Goal: Use online tool/utility: Utilize a website feature to perform a specific function

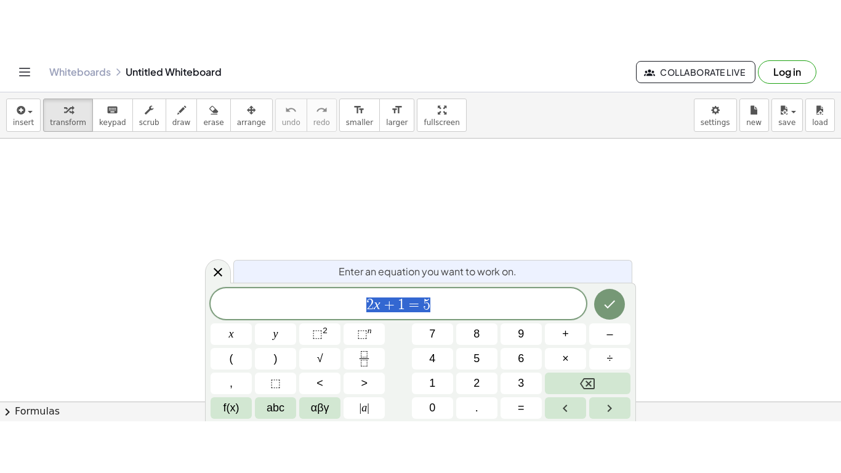
scroll to position [1, 0]
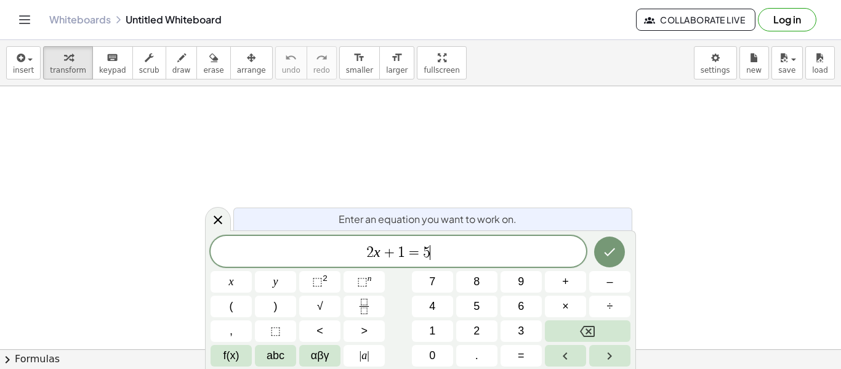
click at [458, 252] on span "2 x + 1 = 5 ​" at bounding box center [399, 252] width 376 height 17
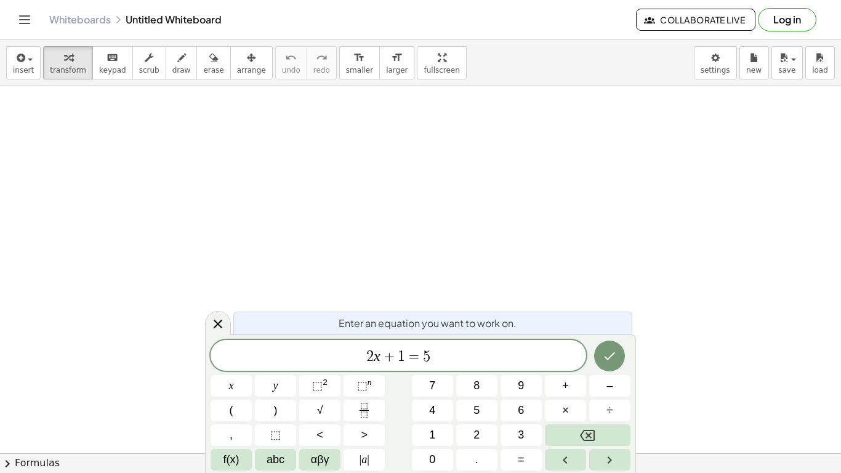
scroll to position [166, 0]
click at [535, 350] on span "2 x + 1 = 5 ​" at bounding box center [399, 356] width 376 height 17
click at [615, 356] on icon "Done" at bounding box center [609, 356] width 15 height 15
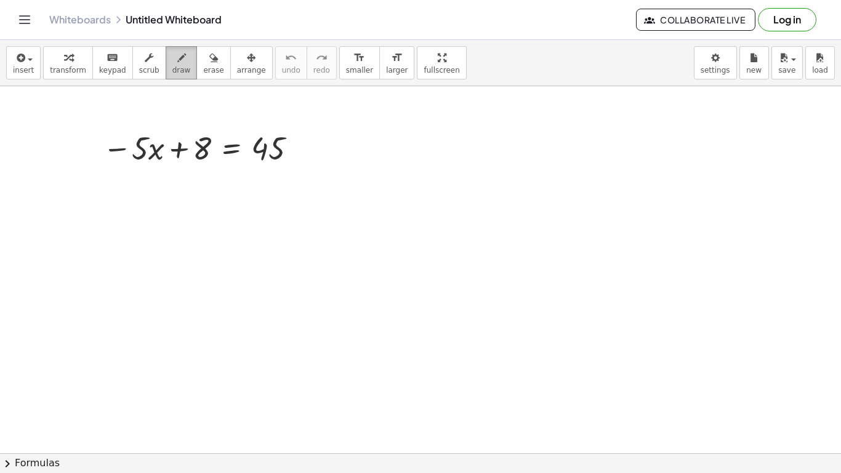
click at [177, 54] on icon "button" at bounding box center [181, 58] width 9 height 15
click at [118, 164] on div at bounding box center [420, 287] width 841 height 734
drag, startPoint x: 173, startPoint y: 165, endPoint x: 184, endPoint y: 165, distance: 11.1
click at [184, 165] on div at bounding box center [420, 287] width 841 height 734
click at [204, 169] on div at bounding box center [420, 287] width 841 height 734
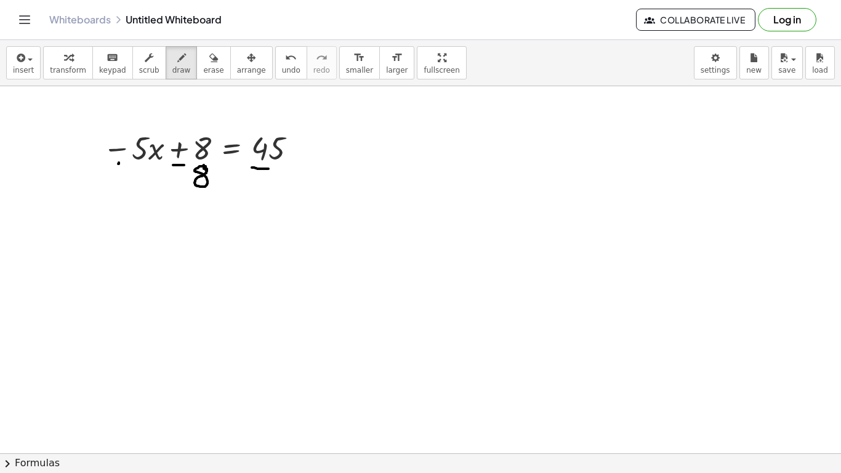
drag, startPoint x: 252, startPoint y: 168, endPoint x: 268, endPoint y: 169, distance: 16.1
click at [268, 169] on div at bounding box center [420, 287] width 841 height 734
click at [291, 163] on div at bounding box center [420, 287] width 841 height 734
drag, startPoint x: 100, startPoint y: 185, endPoint x: 349, endPoint y: 195, distance: 249.1
click at [349, 195] on div at bounding box center [420, 287] width 841 height 734
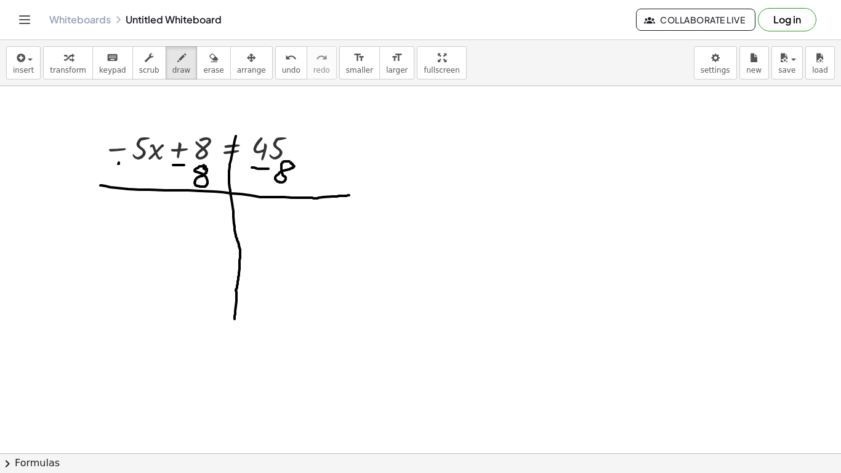
drag, startPoint x: 236, startPoint y: 136, endPoint x: 235, endPoint y: 319, distance: 183.0
click at [235, 319] on div at bounding box center [420, 287] width 841 height 734
drag, startPoint x: 252, startPoint y: 205, endPoint x: 258, endPoint y: 219, distance: 16.0
click at [258, 219] on div at bounding box center [420, 287] width 841 height 734
drag, startPoint x: 283, startPoint y: 207, endPoint x: 296, endPoint y: 227, distance: 23.6
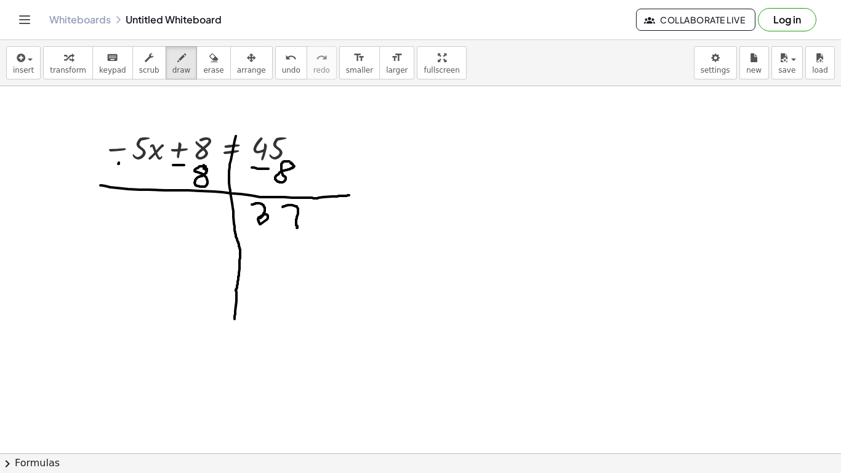
click at [296, 227] on div at bounding box center [420, 287] width 841 height 734
drag, startPoint x: 177, startPoint y: 203, endPoint x: 197, endPoint y: 205, distance: 19.8
click at [197, 205] on div at bounding box center [420, 287] width 841 height 734
drag, startPoint x: 205, startPoint y: 198, endPoint x: 214, endPoint y: 217, distance: 20.7
click at [214, 217] on div at bounding box center [420, 287] width 841 height 734
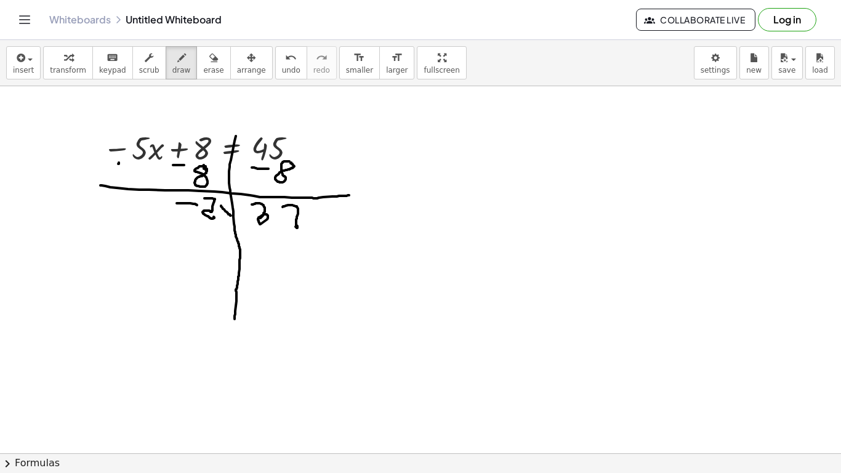
drag, startPoint x: 221, startPoint y: 206, endPoint x: 230, endPoint y: 216, distance: 13.5
click at [230, 216] on div at bounding box center [420, 287] width 841 height 734
drag, startPoint x: 229, startPoint y: 209, endPoint x: 219, endPoint y: 222, distance: 15.8
click at [219, 222] on div at bounding box center [420, 287] width 841 height 734
drag, startPoint x: 203, startPoint y: 221, endPoint x: 233, endPoint y: 225, distance: 30.4
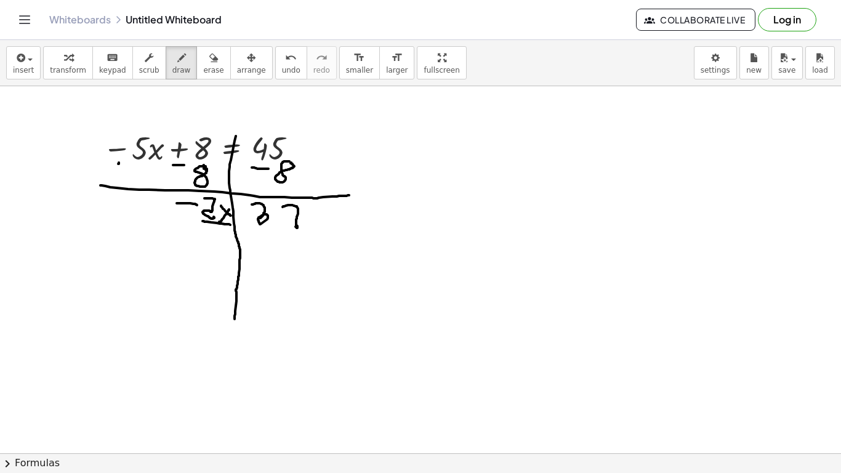
click at [233, 225] on div at bounding box center [420, 287] width 841 height 734
drag, startPoint x: 207, startPoint y: 231, endPoint x: 214, endPoint y: 232, distance: 6.8
click at [214, 232] on div at bounding box center [420, 287] width 841 height 734
drag, startPoint x: 223, startPoint y: 228, endPoint x: 232, endPoint y: 241, distance: 16.4
click at [232, 241] on div at bounding box center [420, 287] width 841 height 734
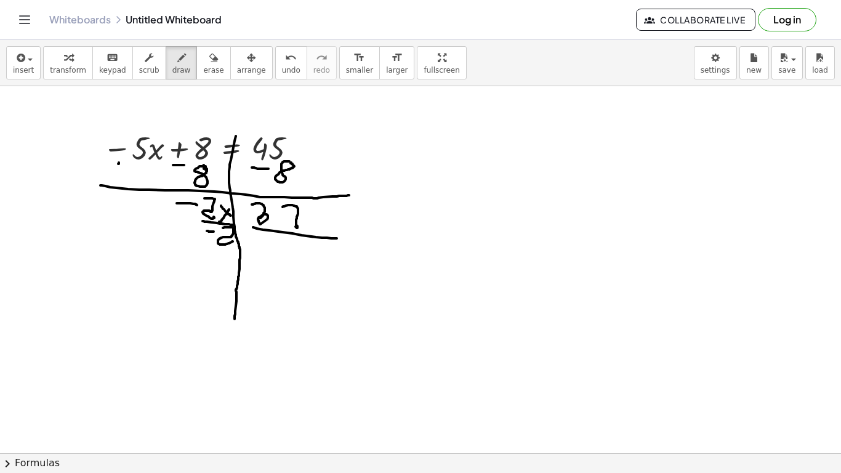
drag, startPoint x: 253, startPoint y: 227, endPoint x: 343, endPoint y: 238, distance: 90.0
click at [343, 238] on div at bounding box center [420, 287] width 841 height 734
drag, startPoint x: 269, startPoint y: 241, endPoint x: 285, endPoint y: 245, distance: 17.0
click at [285, 245] on div at bounding box center [420, 287] width 841 height 734
